Goal: Transaction & Acquisition: Book appointment/travel/reservation

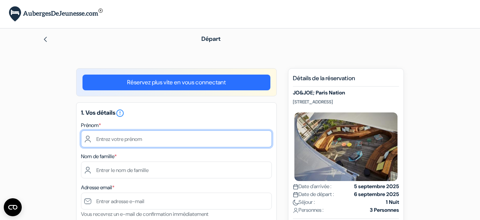
click at [167, 144] on input "text" at bounding box center [176, 139] width 191 height 17
type input "Anaïs"
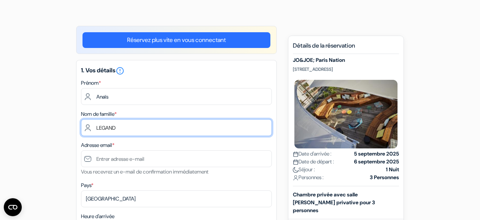
scroll to position [51, 0]
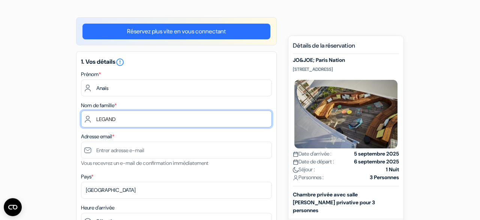
type input "LEGAND"
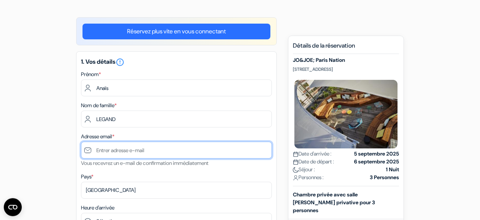
click at [135, 143] on input "text" at bounding box center [176, 150] width 191 height 17
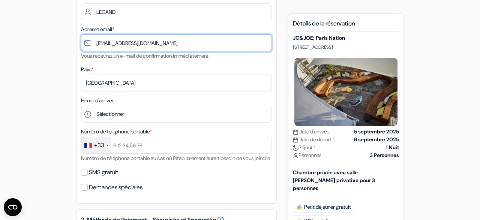
scroll to position [159, 0]
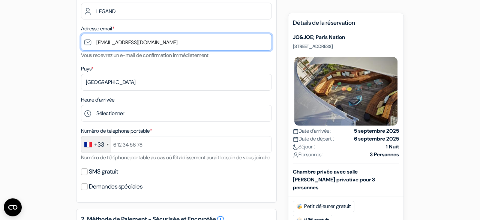
type input "[EMAIL_ADDRESS][DOMAIN_NAME]"
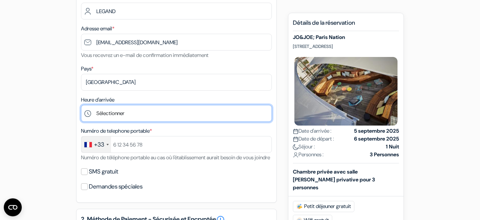
click at [81, 105] on select "Sélectionner 1:00 2:00 3:00 4:00 5:00 6:00 7:00 8:00 9:00 10:00 11:00 12:00 13:…" at bounding box center [176, 113] width 191 height 17
click option "21:00" at bounding box center [0, 0] width 0 height 0
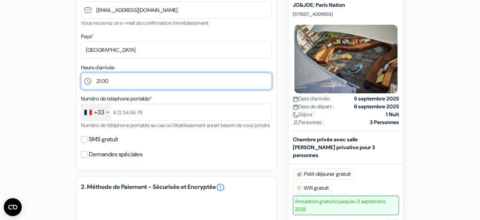
scroll to position [192, 0]
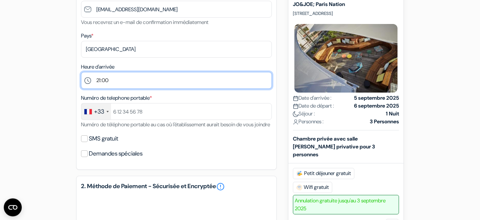
click at [81, 72] on select "Sélectionner 1:00 2:00 3:00 4:00 5:00 6:00 7:00 8:00 9:00 10:00 11:00 12:00 13:…" at bounding box center [176, 80] width 191 height 17
select select "22"
click option "22:00" at bounding box center [0, 0] width 0 height 0
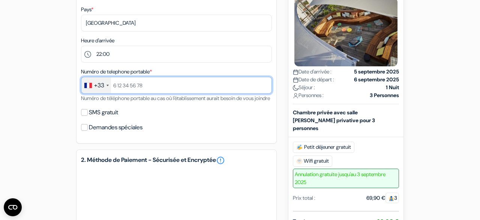
click at [139, 93] on input "text" at bounding box center [176, 85] width 191 height 17
type input "0"
type input "7"
type input "0789073868"
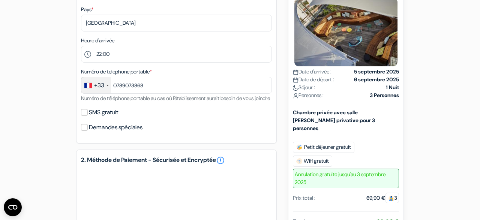
click at [176, 114] on div "1. Vos détails error_outline Prénom * Anaïs Nom de famille * LEGAND Adresse ema…" at bounding box center [176, 14] width 201 height 260
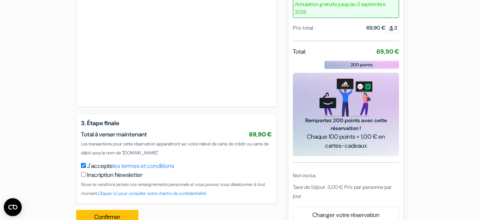
scroll to position [415, 0]
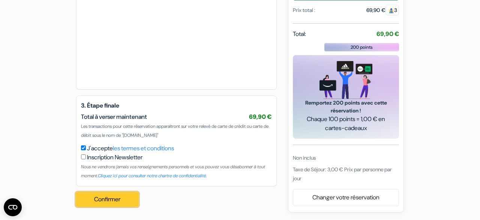
click at [93, 202] on button "Confirmer Loading..." at bounding box center [107, 199] width 62 height 14
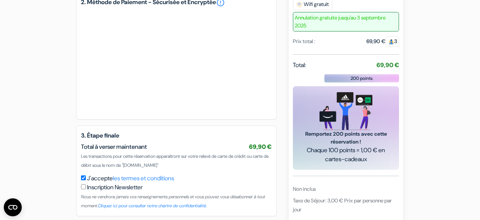
scroll to position [416, 0]
